Goal: Ask a question: Seek information or help from site administrators or community

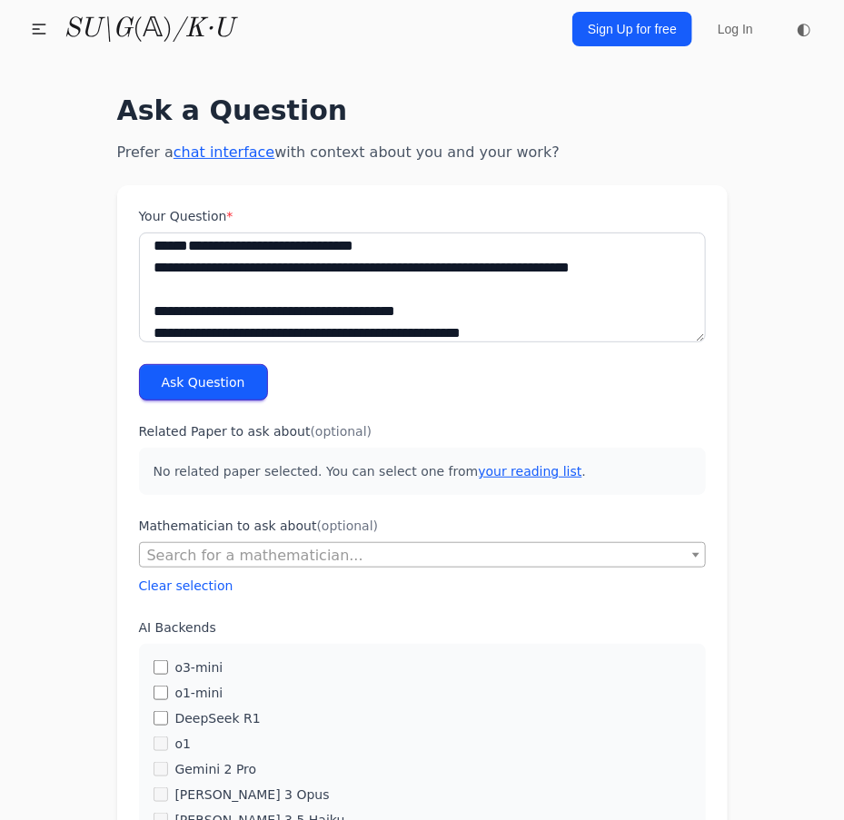
scroll to position [22, 0]
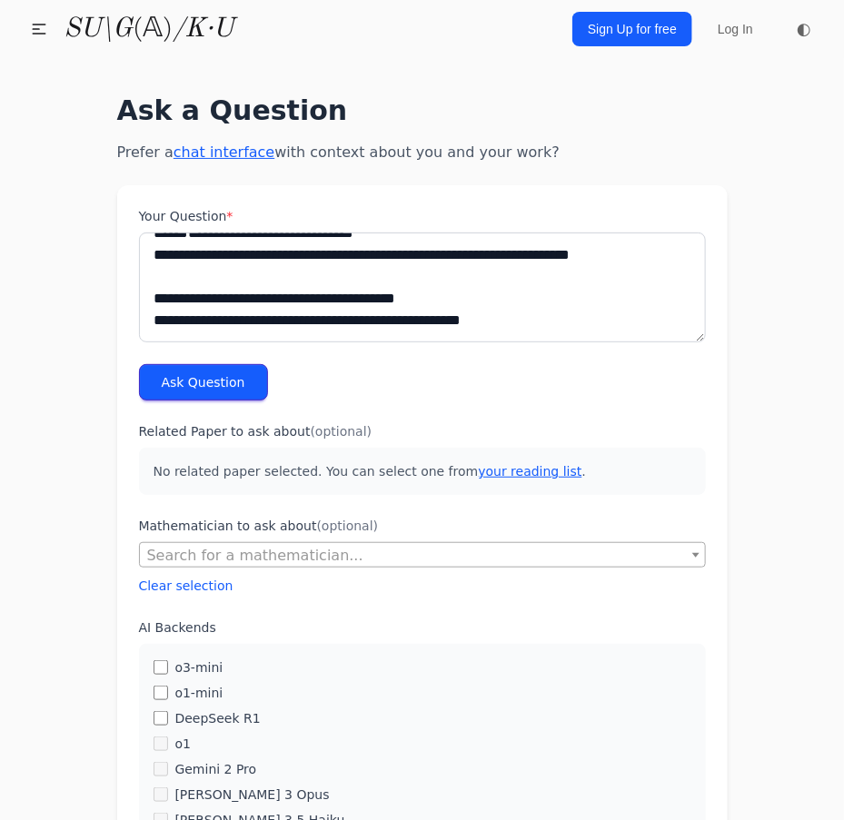
type textarea "**********"
click at [223, 397] on button "Ask Question" at bounding box center [203, 382] width 129 height 36
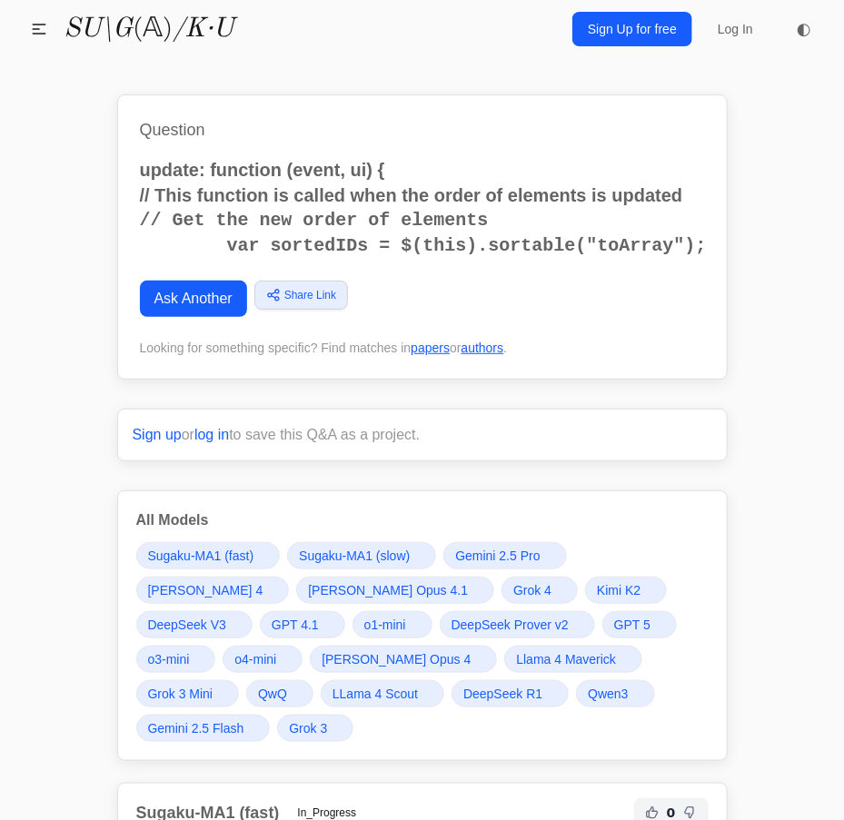
click at [385, 230] on code "// Get the new order of elements var sortedIDs = $(this).sortable("toArray");" at bounding box center [423, 233] width 567 height 46
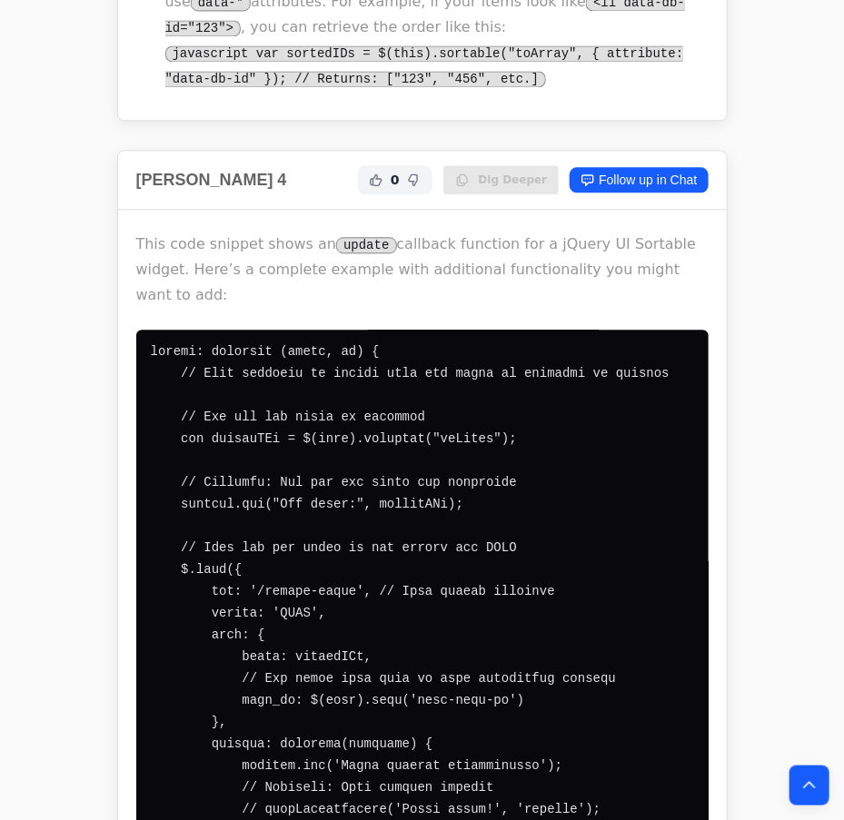
scroll to position [8506, 0]
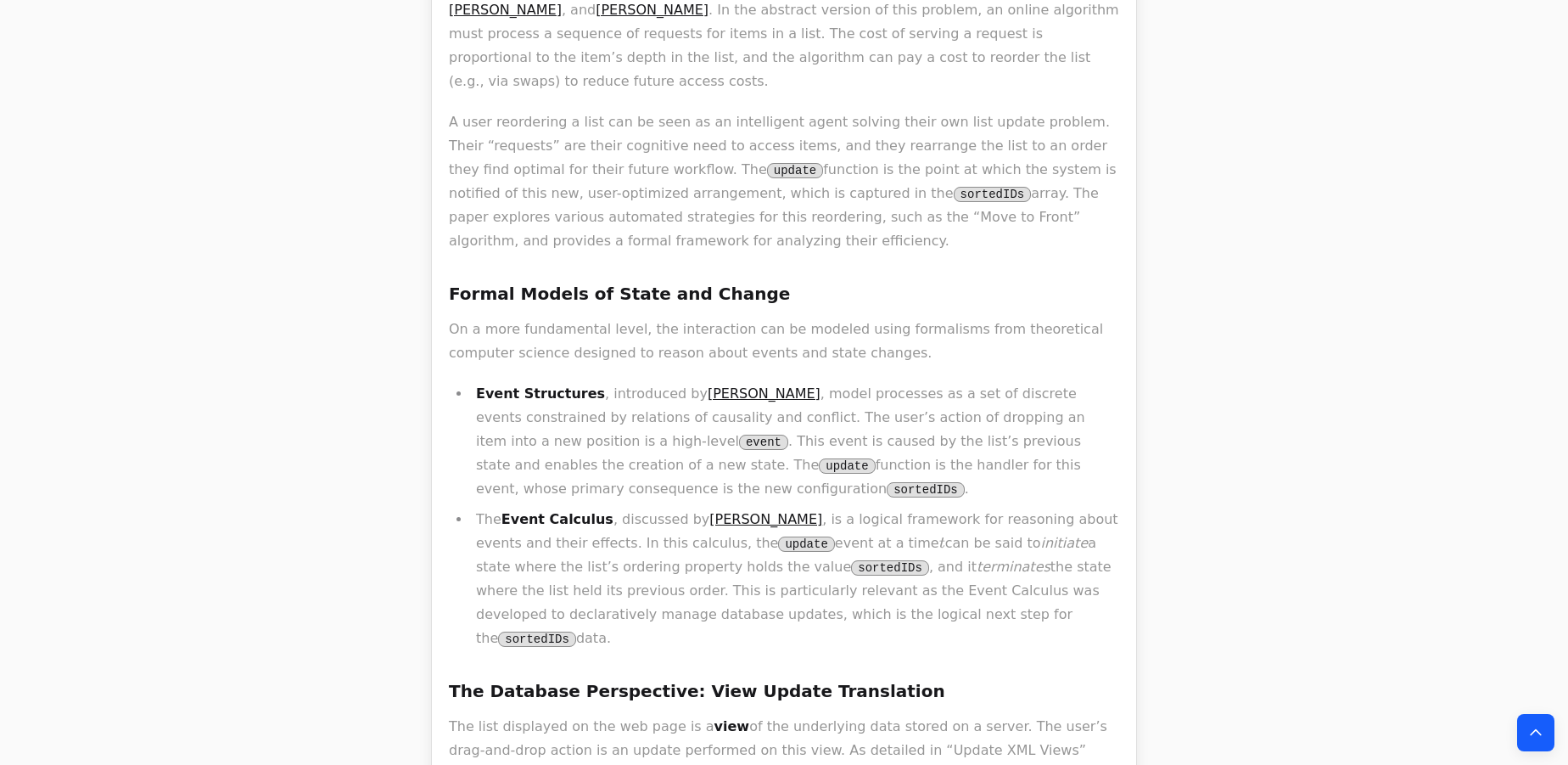
scroll to position [2777, 0]
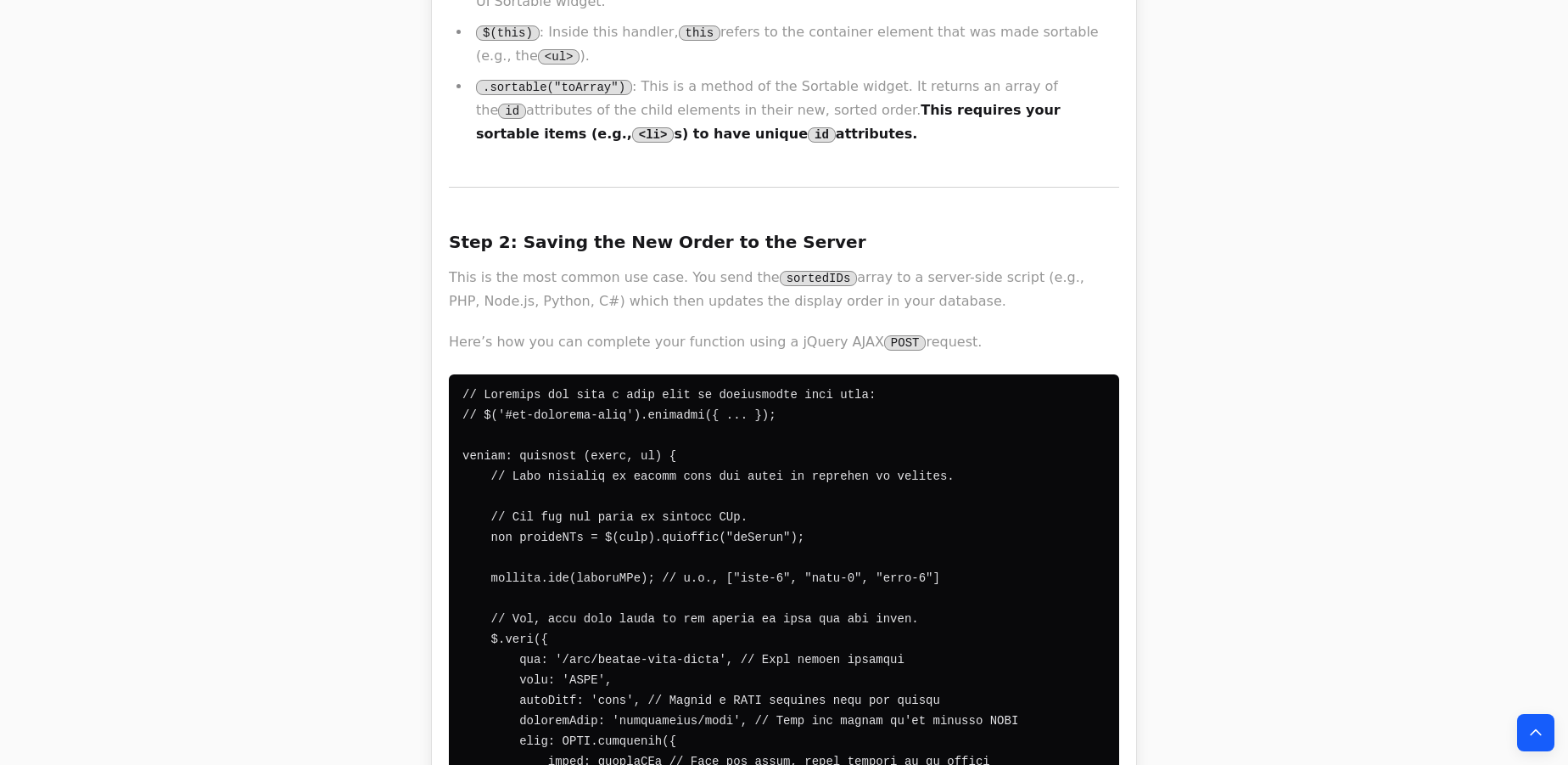
scroll to position [4166, 0]
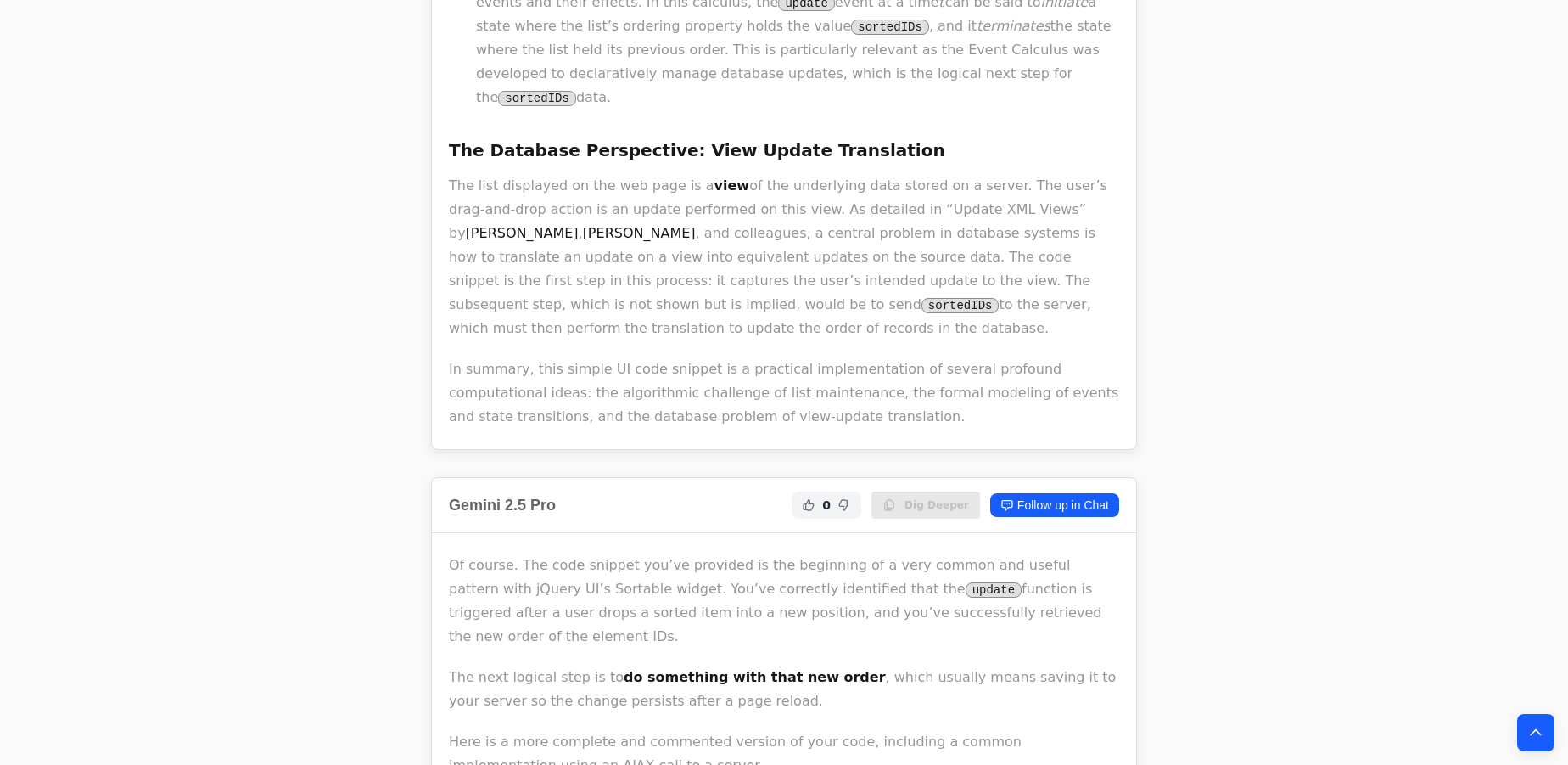
scroll to position [3394, 0]
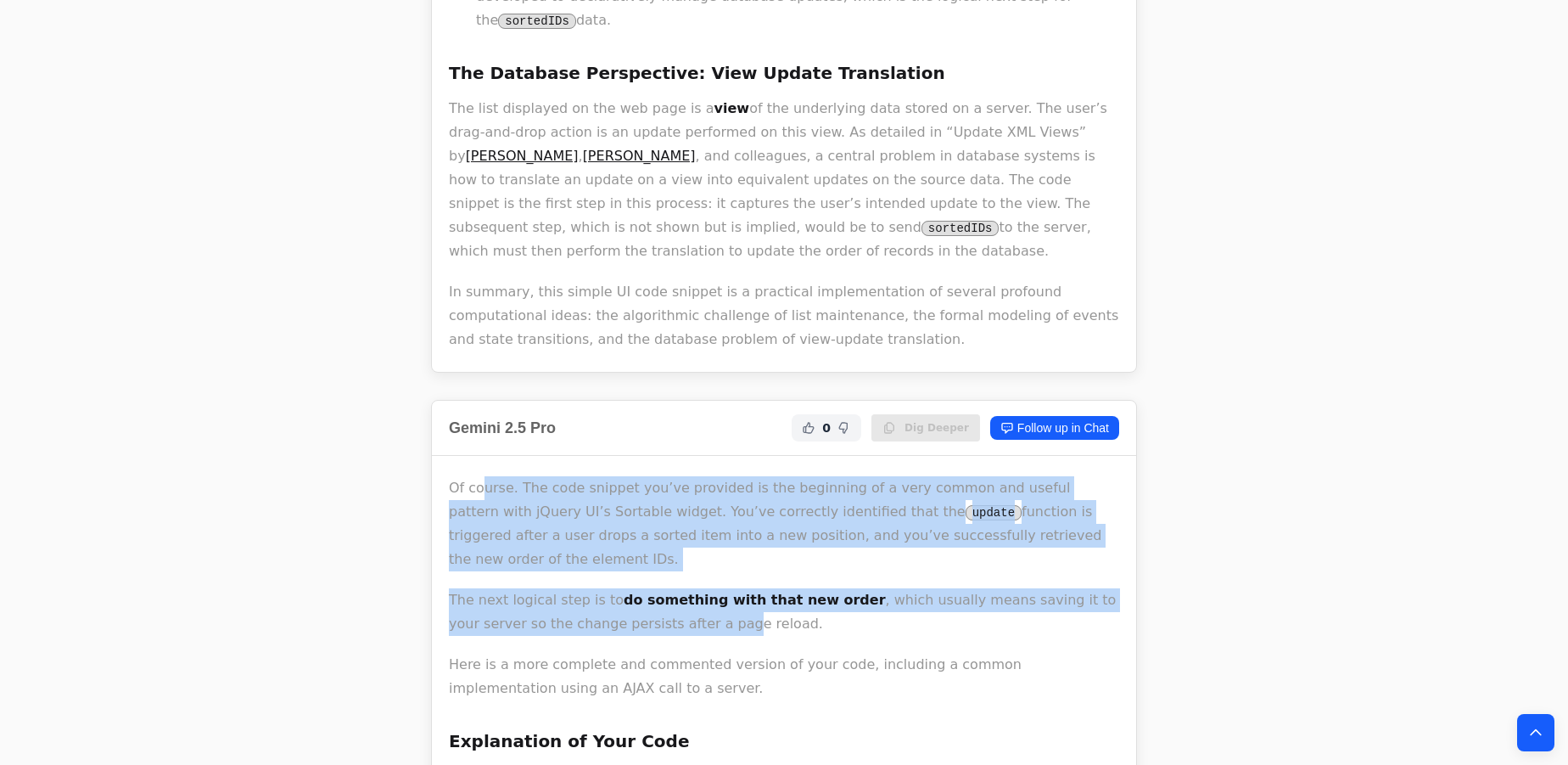
drag, startPoint x: 480, startPoint y: 169, endPoint x: 635, endPoint y: 313, distance: 211.6
click at [635, 588] on p "The next logical step is to do something with that new order , which usually me…" at bounding box center [784, 612] width 671 height 48
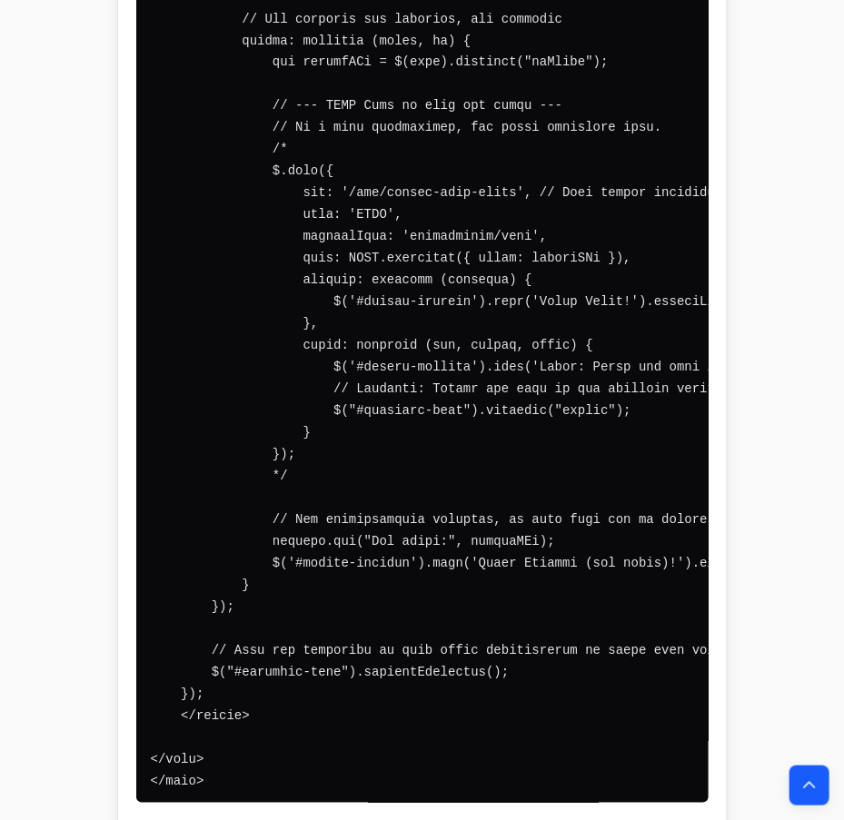
scroll to position [7515, 0]
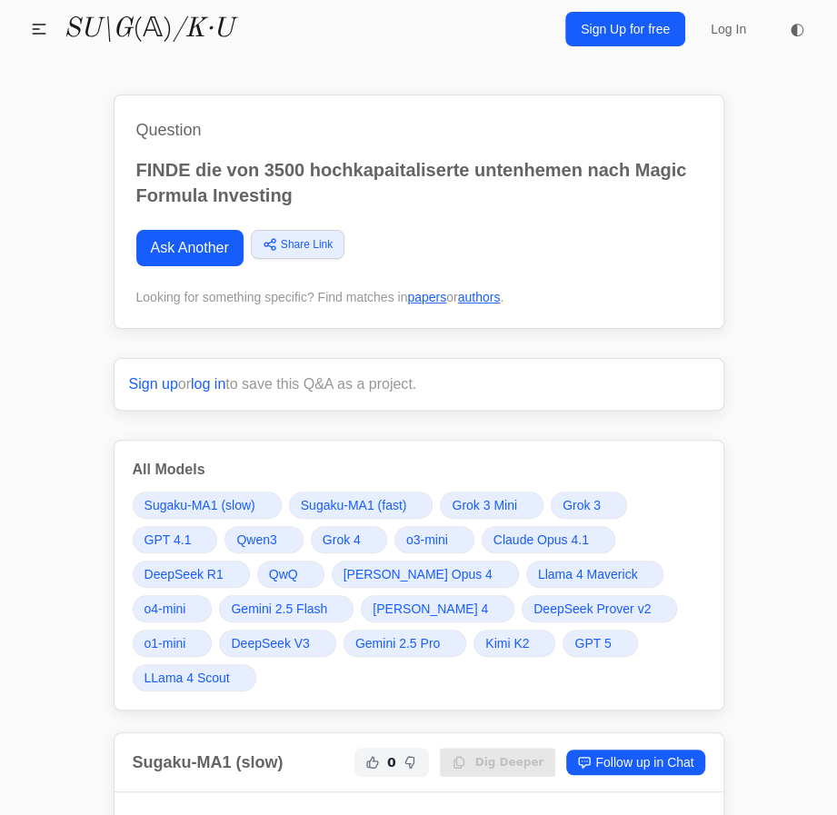
click at [574, 647] on span "GPT 5" at bounding box center [592, 643] width 36 height 18
click at [342, 540] on span "Grok 4" at bounding box center [342, 540] width 38 height 18
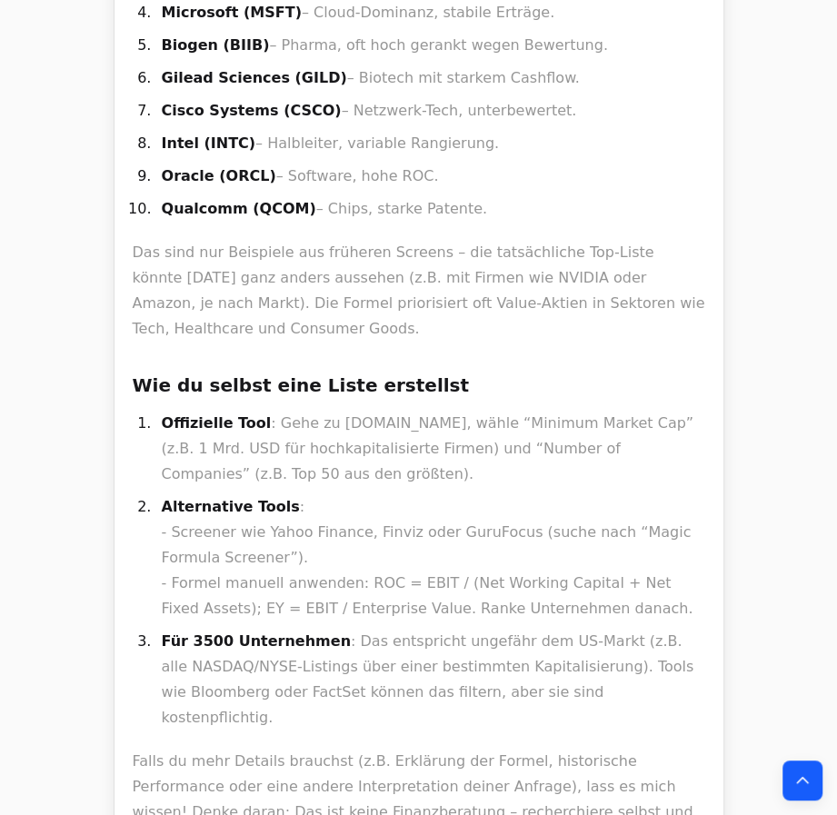
scroll to position [17454, 0]
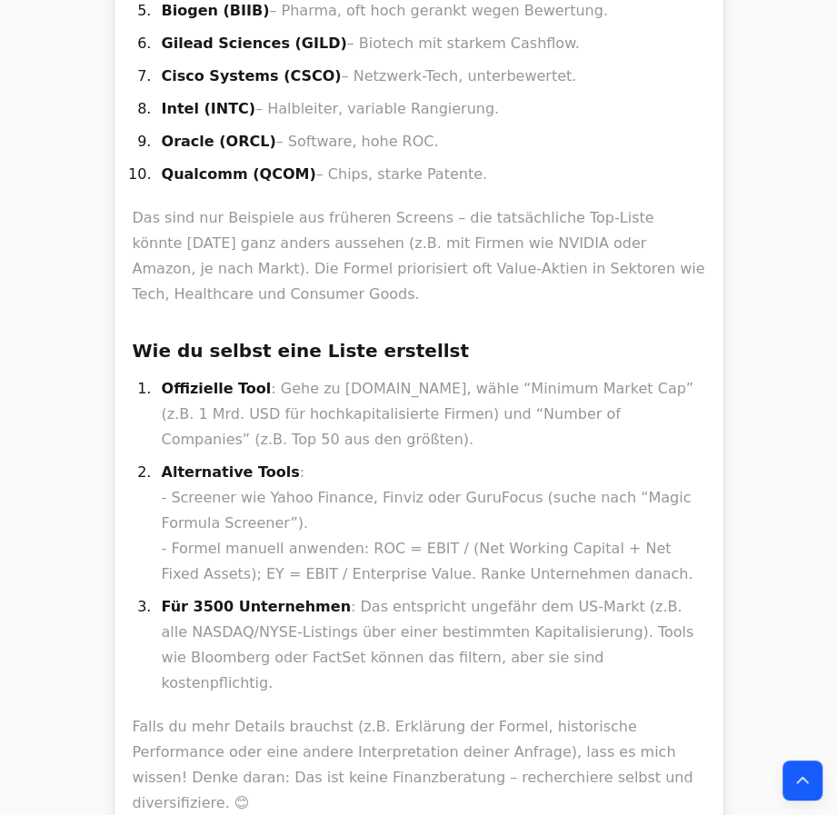
drag, startPoint x: 162, startPoint y: 163, endPoint x: 228, endPoint y: 167, distance: 66.5
copy strong "Finviz.com"
